Goal: Complete application form

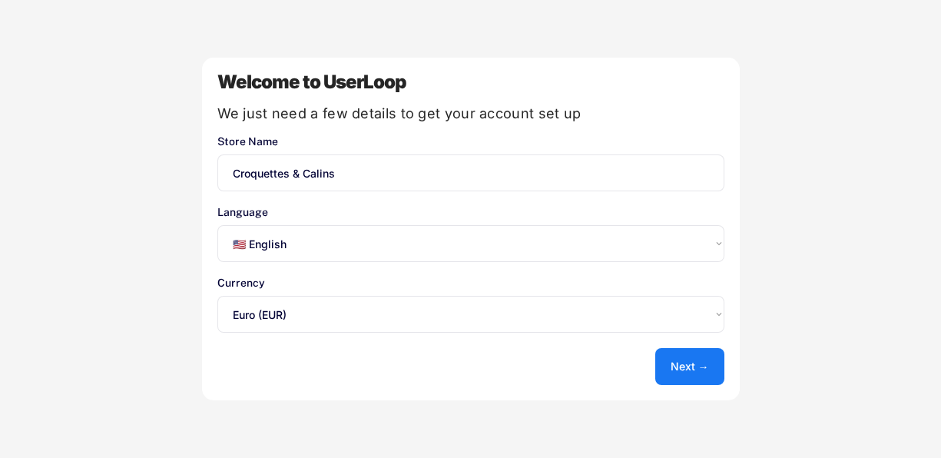
select select ""en""
select select ""1348695171700984260__LOOKUP__1635527639173x833446490375085600""
click at [358, 254] on select "Select an option... 🇺🇸 English 🇫🇷 Français 🇩🇪 Deutsch 🇪🇸 Español" at bounding box center [471, 243] width 507 height 37
select select ""fr""
click at [218, 225] on select "Select an option... 🇺🇸 English 🇫🇷 Français 🇩🇪 Deutsch 🇪🇸 Español" at bounding box center [471, 243] width 507 height 37
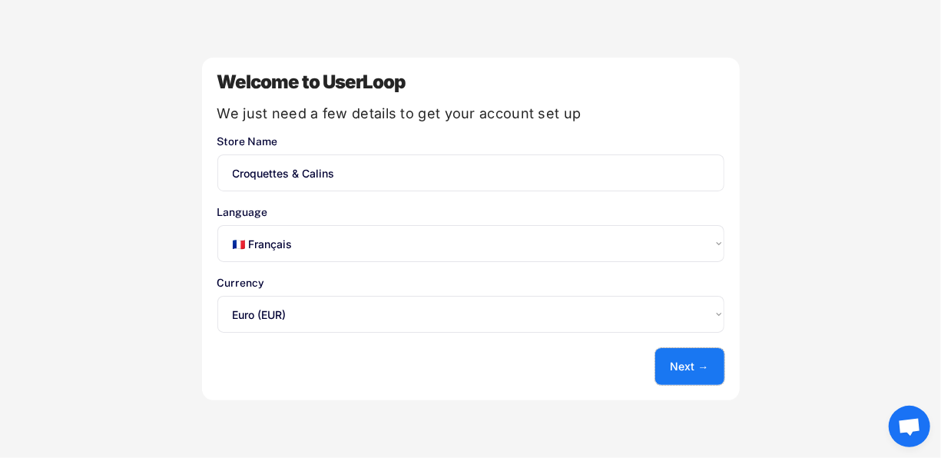
click at [672, 363] on button "Next →" at bounding box center [690, 366] width 69 height 37
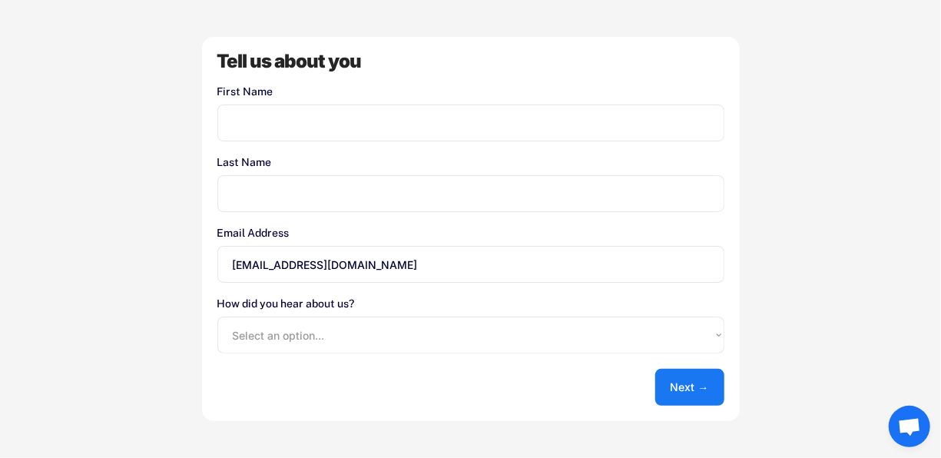
click at [365, 126] on input "input" at bounding box center [471, 123] width 507 height 37
type input "[PERSON_NAME]"
type input "Rachid"
click at [695, 389] on button "Next →" at bounding box center [690, 387] width 69 height 37
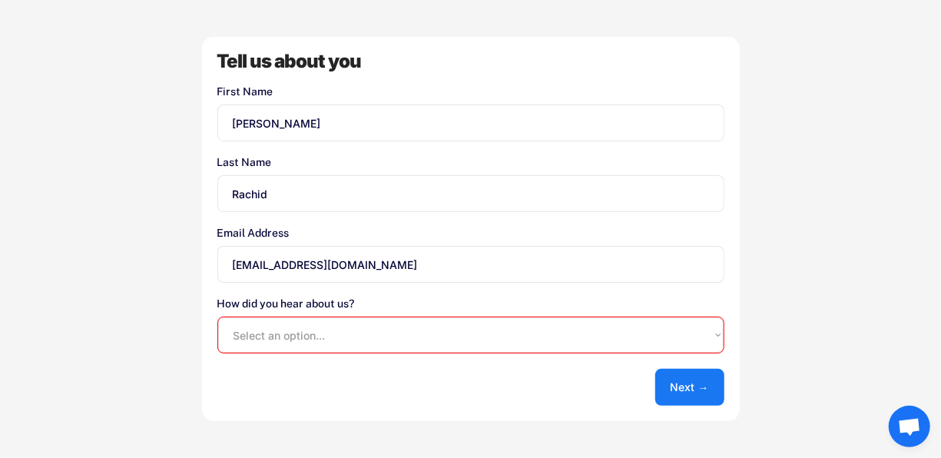
click at [603, 331] on select "Select an option... Shopify App Store Google UserLoop Blog Referred by a friend…" at bounding box center [471, 335] width 507 height 37
select select ""other""
click at [218, 317] on select "Select an option... Shopify App Store Google UserLoop Blog Referred by a friend…" at bounding box center [471, 335] width 507 height 37
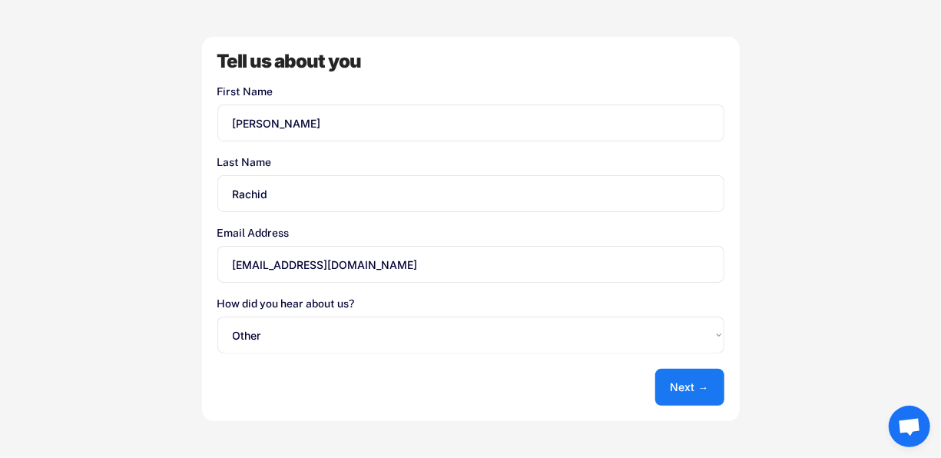
click at [706, 375] on button "Next →" at bounding box center [690, 387] width 69 height 37
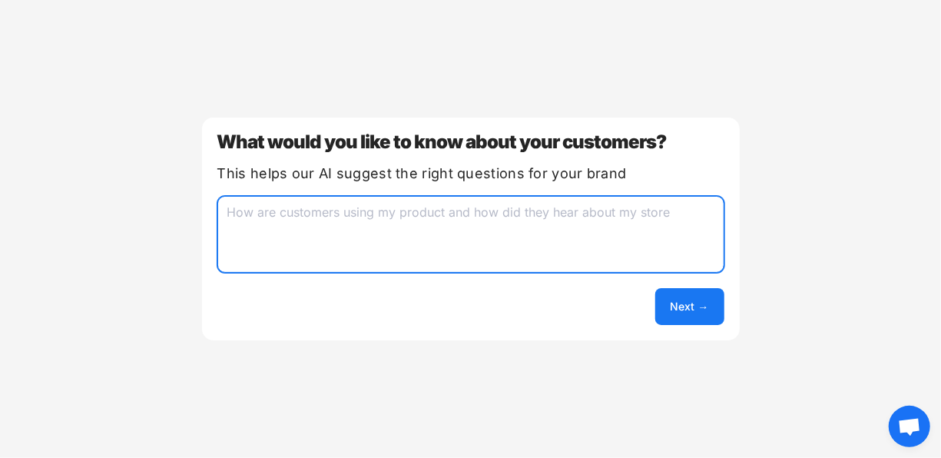
click at [437, 232] on textarea at bounding box center [471, 234] width 507 height 77
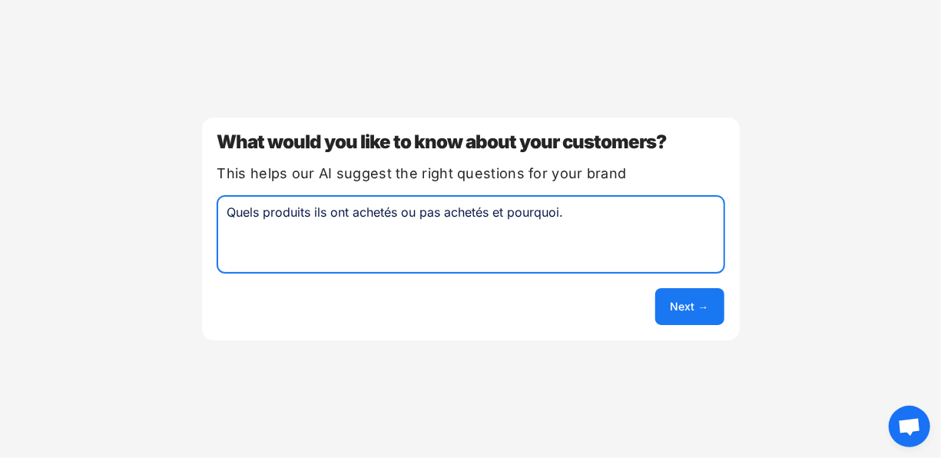
type textarea "Quels produits ils ont achetés ou pas achetés et pourquoi."
click at [672, 309] on button "Next →" at bounding box center [690, 306] width 69 height 37
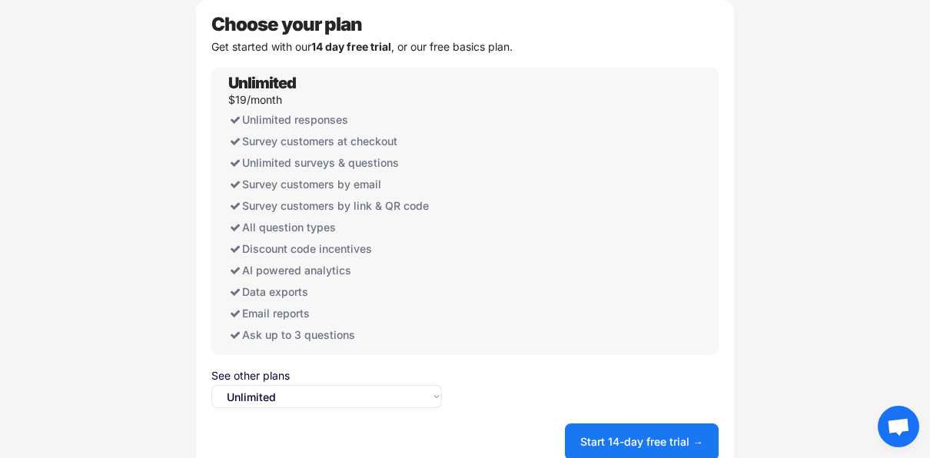
click at [315, 403] on select "Select an option... Unlimited Free" at bounding box center [326, 396] width 231 height 23
select select ""free0""
click at [211, 385] on select "Select an option... Unlimited Free" at bounding box center [326, 396] width 231 height 23
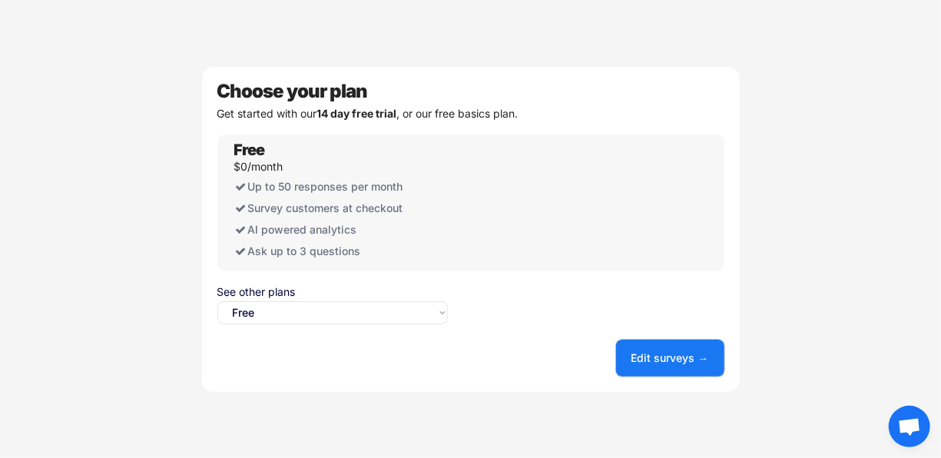
click at [652, 352] on button "Edit surveys →" at bounding box center [670, 358] width 108 height 37
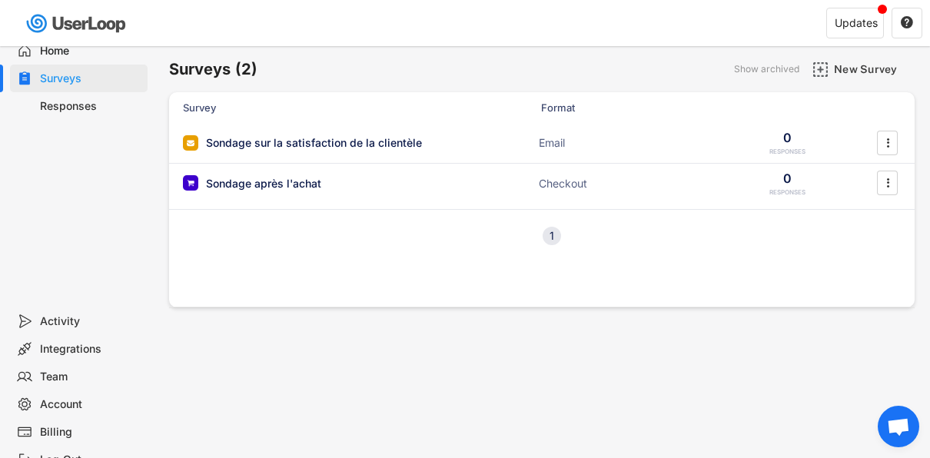
click at [78, 113] on div "Responses" at bounding box center [90, 106] width 101 height 15
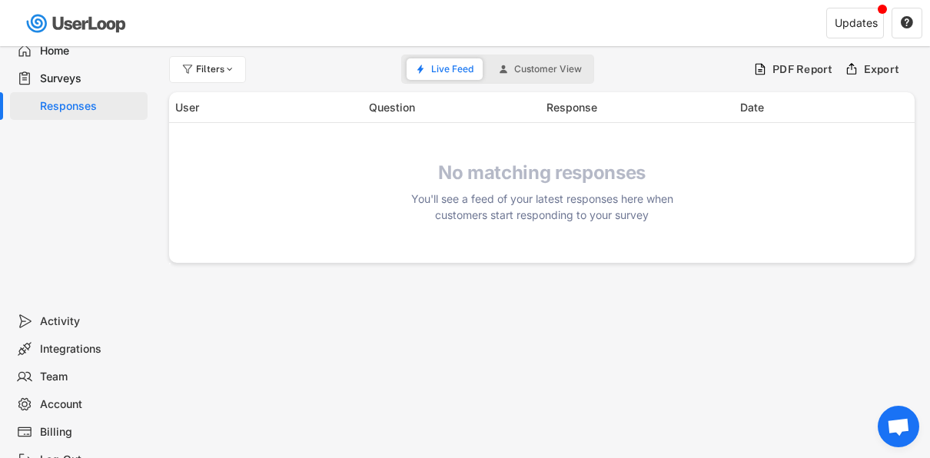
click at [98, 69] on div "Surveys" at bounding box center [79, 79] width 138 height 28
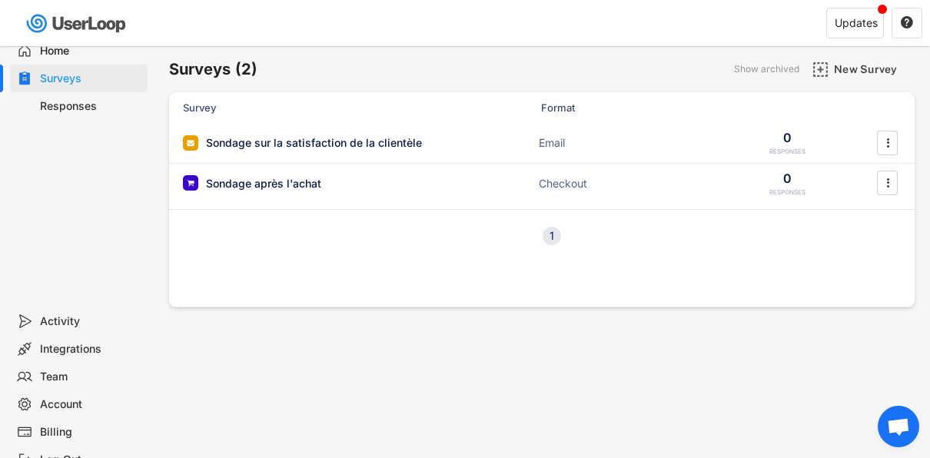
click at [114, 53] on div "Home" at bounding box center [90, 51] width 101 height 15
